Goal: Navigation & Orientation: Find specific page/section

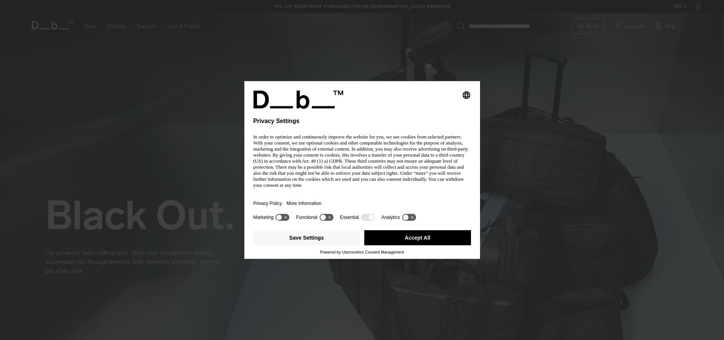
click at [331, 195] on div "Privacy Policy More Information" at bounding box center [362, 203] width 218 height 17
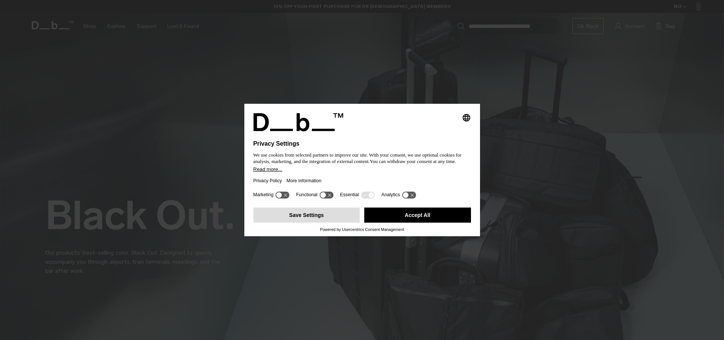
click at [338, 210] on button "Save Settings" at bounding box center [306, 214] width 107 height 15
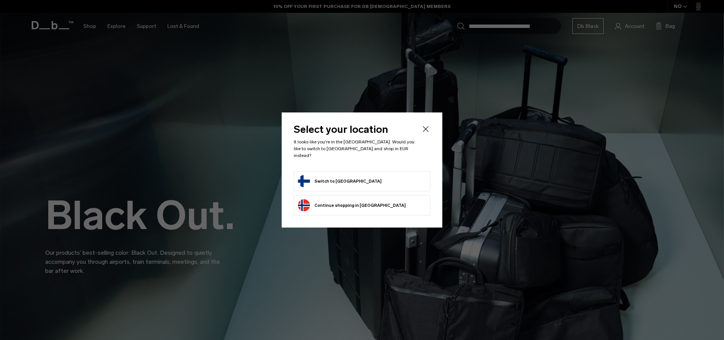
click at [321, 175] on button "Switch to Finland" at bounding box center [340, 181] width 84 height 12
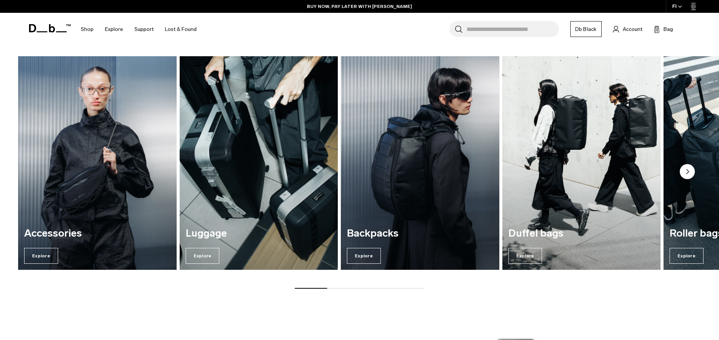
scroll to position [1094, 0]
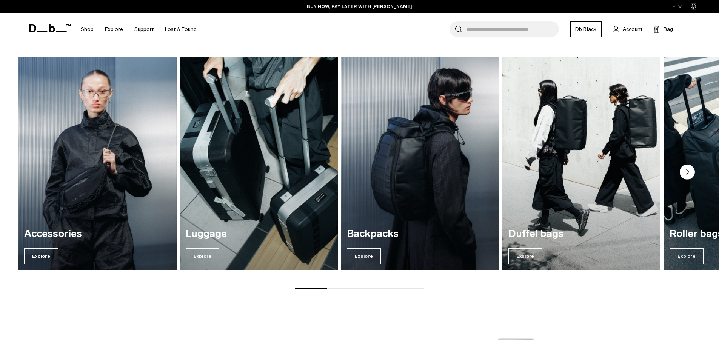
click at [255, 163] on img "2 / 7" at bounding box center [258, 164] width 163 height 220
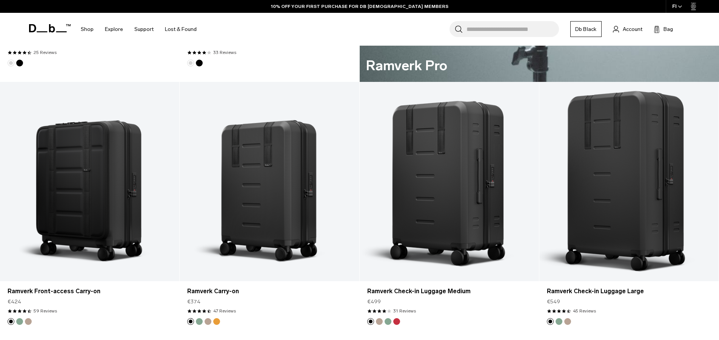
scroll to position [717, 0]
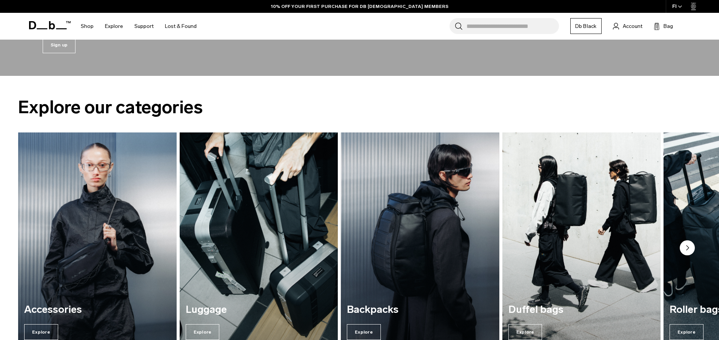
scroll to position [1056, 0]
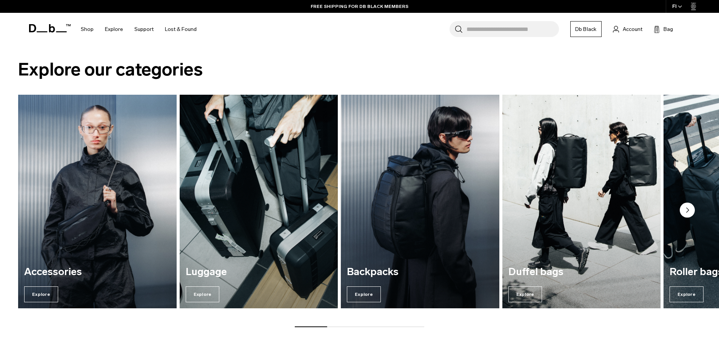
click at [116, 160] on img "1 / 7" at bounding box center [97, 202] width 163 height 220
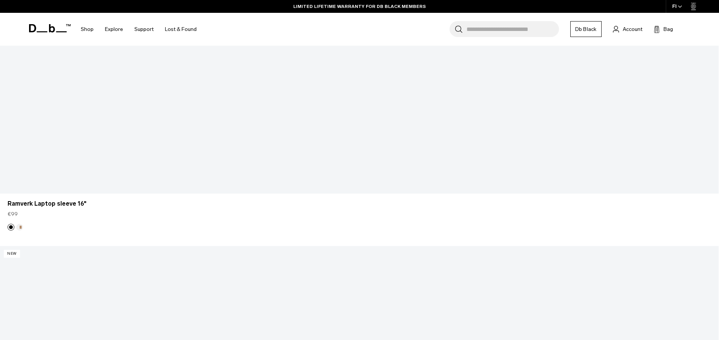
scroll to position [2641, 0]
